Goal: Find specific page/section: Find specific page/section

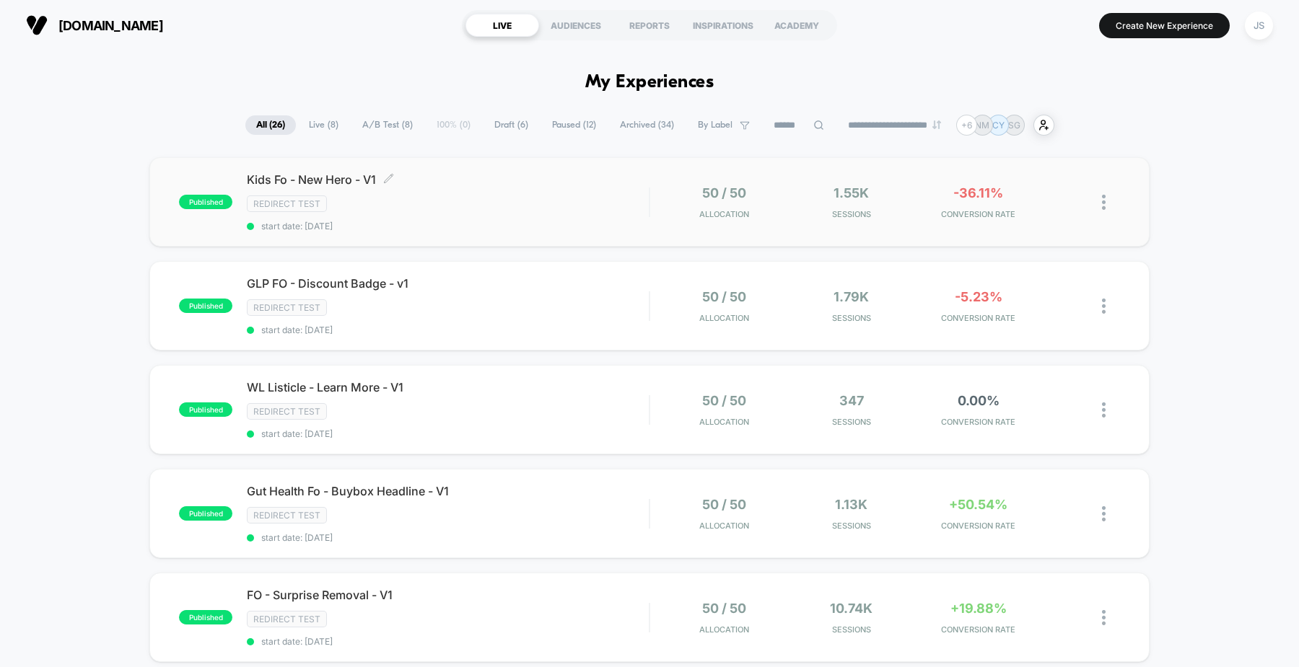
click at [494, 203] on div "Redirect Test" at bounding box center [448, 204] width 402 height 17
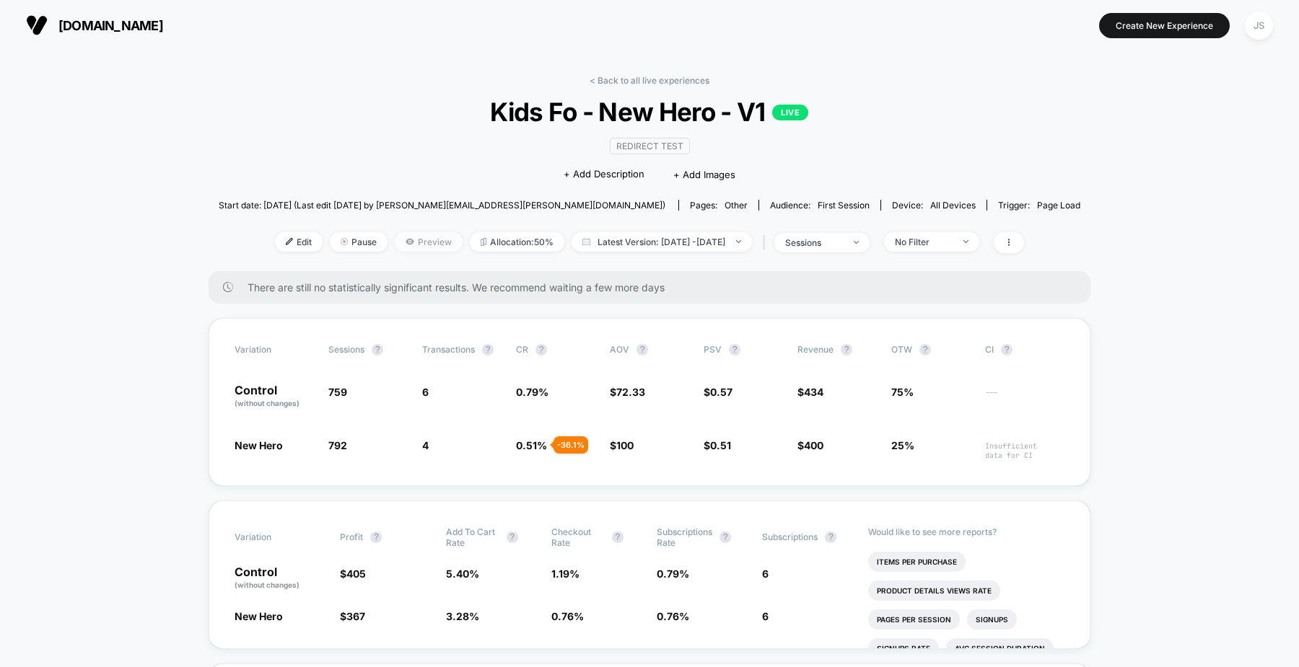
click at [406, 245] on icon at bounding box center [410, 241] width 9 height 9
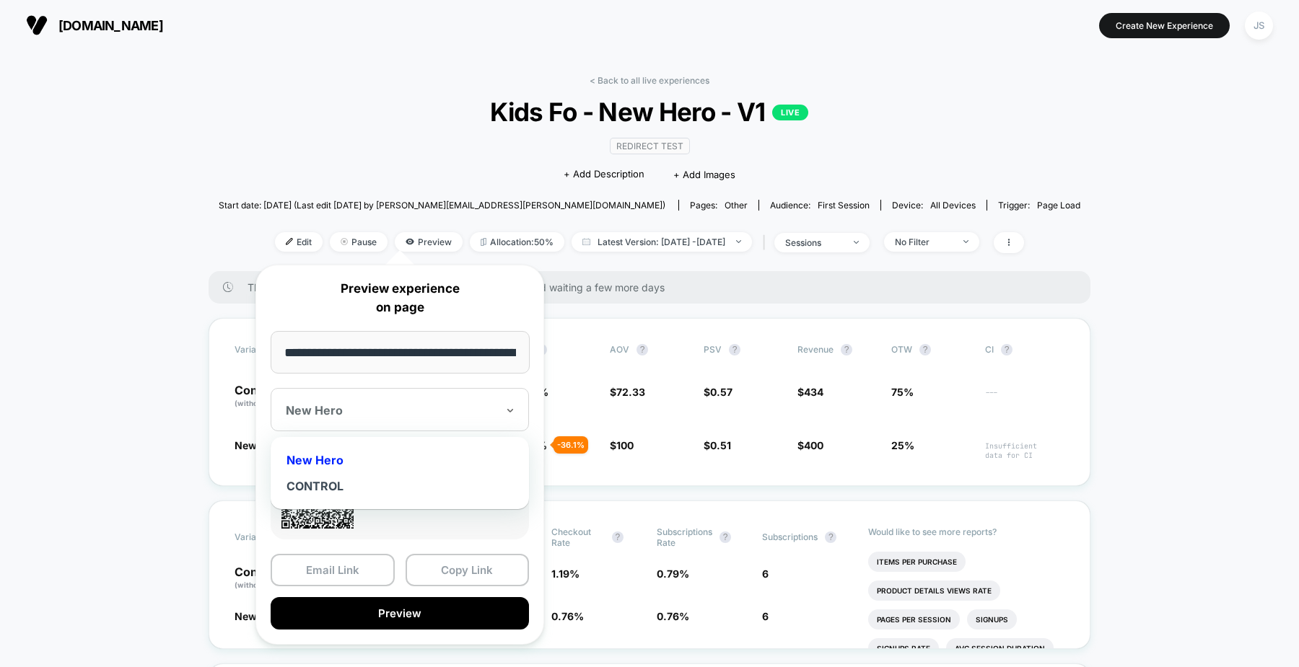
click at [364, 403] on div at bounding box center [391, 410] width 211 height 14
click at [335, 491] on div "CONTROL" at bounding box center [400, 486] width 244 height 26
click at [348, 393] on div "CONTROL" at bounding box center [400, 409] width 258 height 43
click at [346, 452] on div "New Hero" at bounding box center [400, 460] width 244 height 26
